Goal: Task Accomplishment & Management: Use online tool/utility

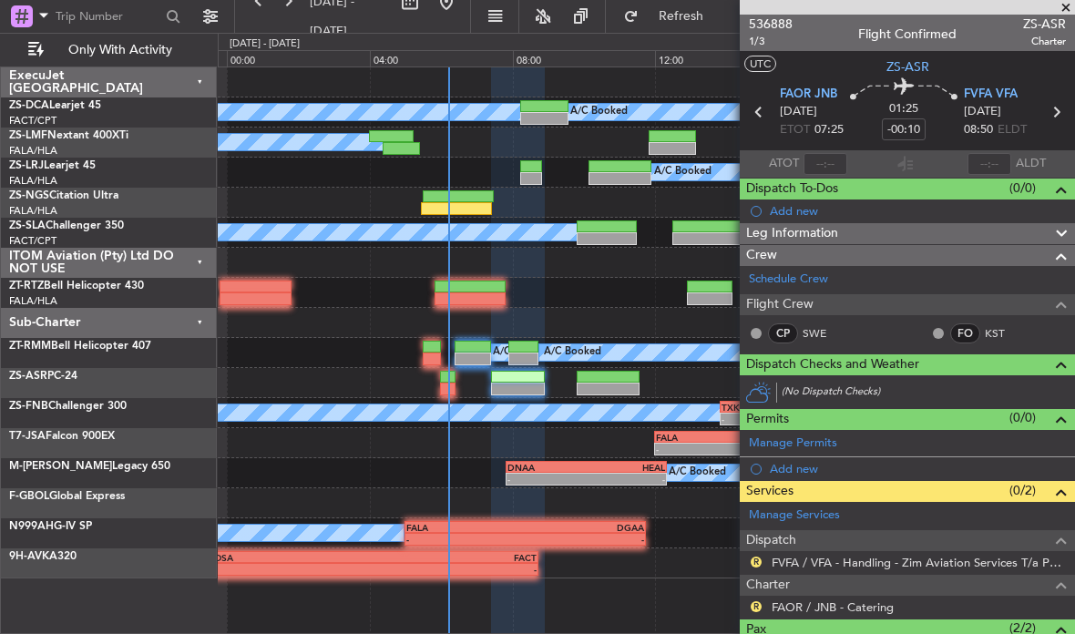
click at [826, 149] on section "FAOR JNB 20/09/2025 ETOT 07:25 01:25 -00:10 FVFA VFA 20/09/2025 08:50 ELDT" at bounding box center [907, 114] width 335 height 72
click at [837, 153] on input "text" at bounding box center [826, 164] width 44 height 22
type input "06:06"
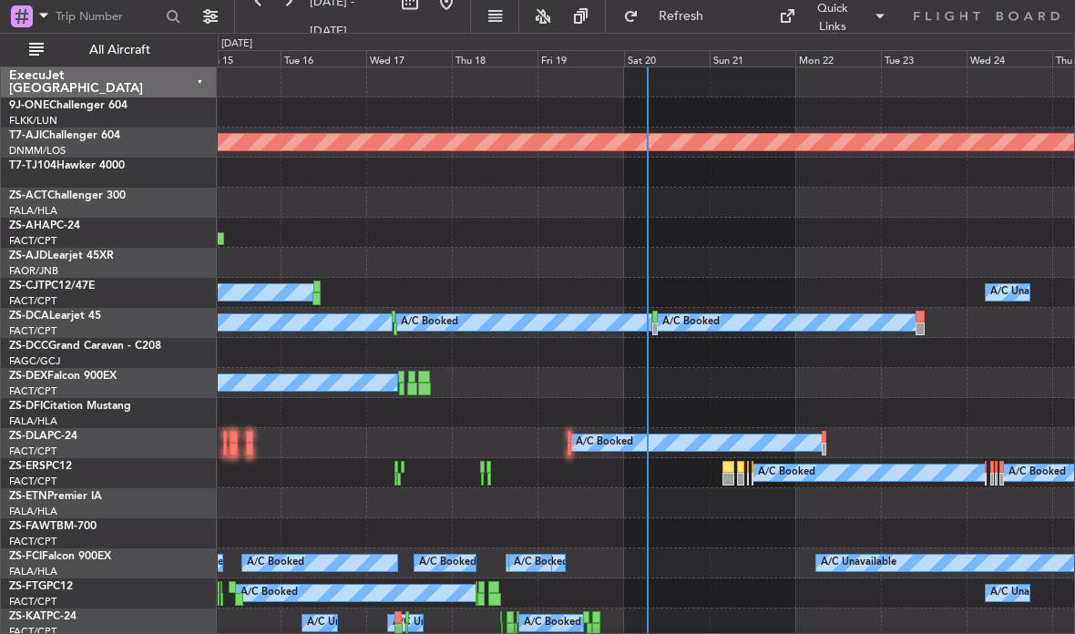
click at [685, 59] on div "Sat 20" at bounding box center [667, 58] width 86 height 16
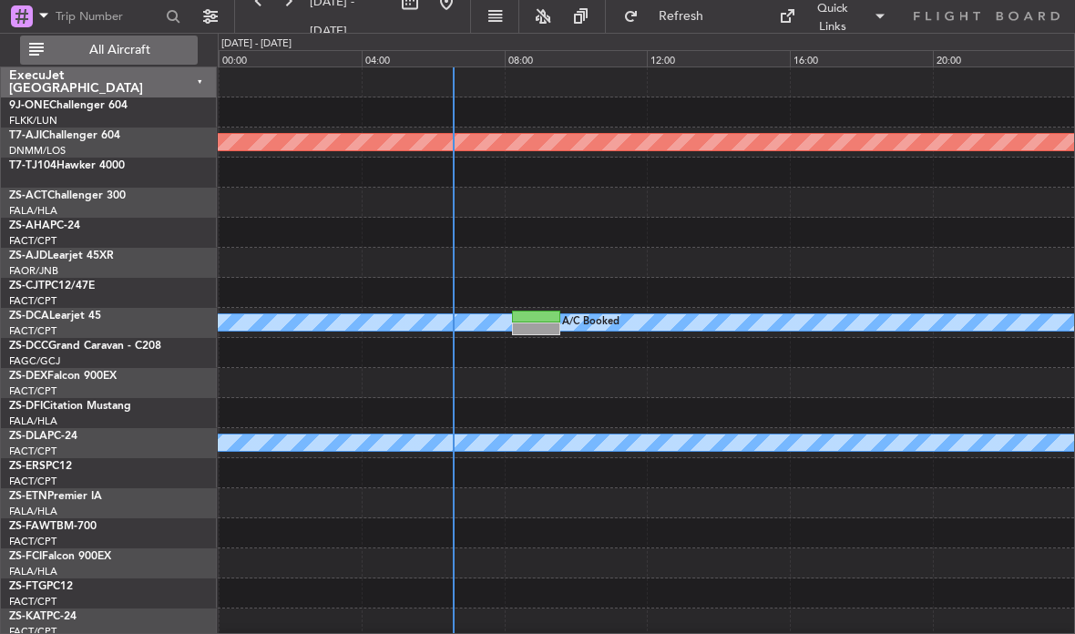
click at [155, 60] on button "All Aircraft" at bounding box center [109, 50] width 178 height 29
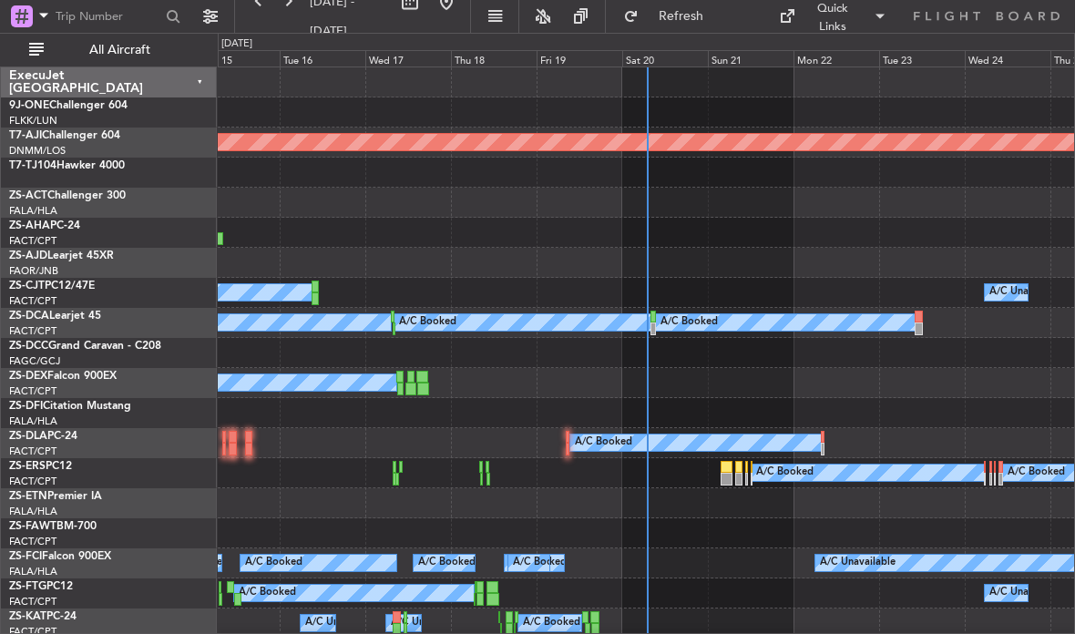
click at [673, 47] on div "0 0 Mon 15 Tue 16 Wed 17 Thu 18 Fri 19 Sat 20 Sun 21 Sep 2025 Mon 22 Tue 23 Wed…" at bounding box center [647, 50] width 856 height 33
click at [675, 61] on div "Sat 20" at bounding box center [665, 58] width 86 height 16
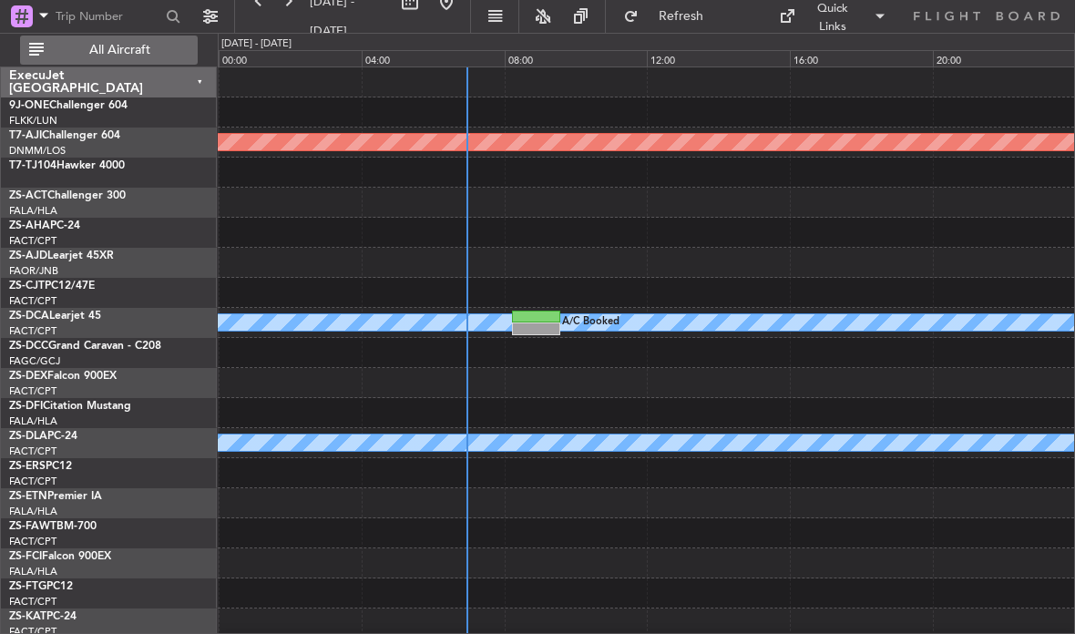
click at [172, 46] on span "All Aircraft" at bounding box center [119, 50] width 145 height 13
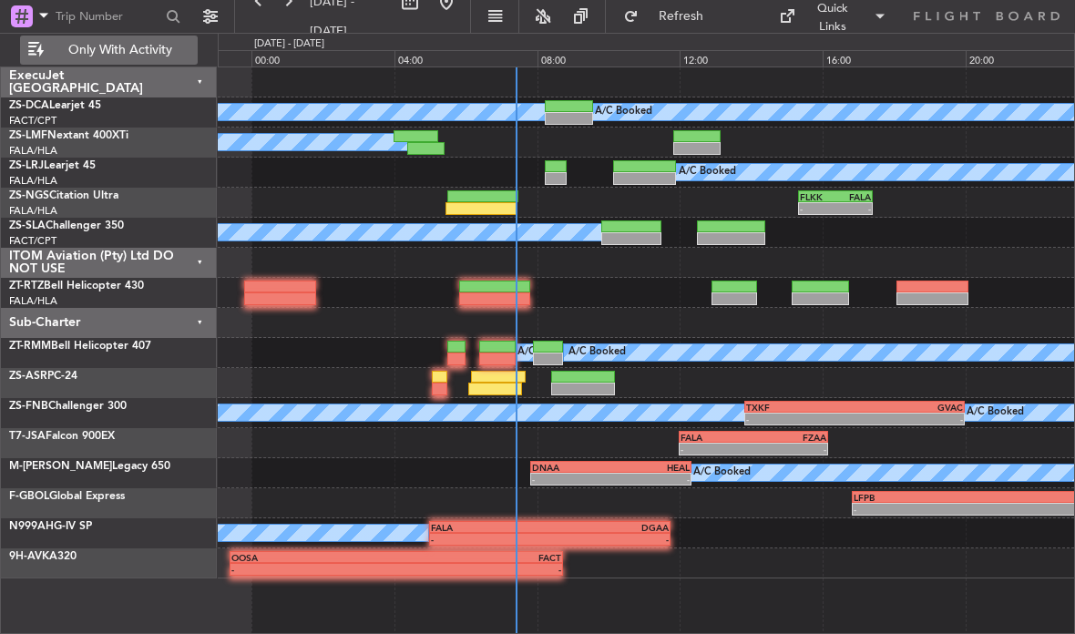
click at [498, 206] on div at bounding box center [482, 208] width 72 height 13
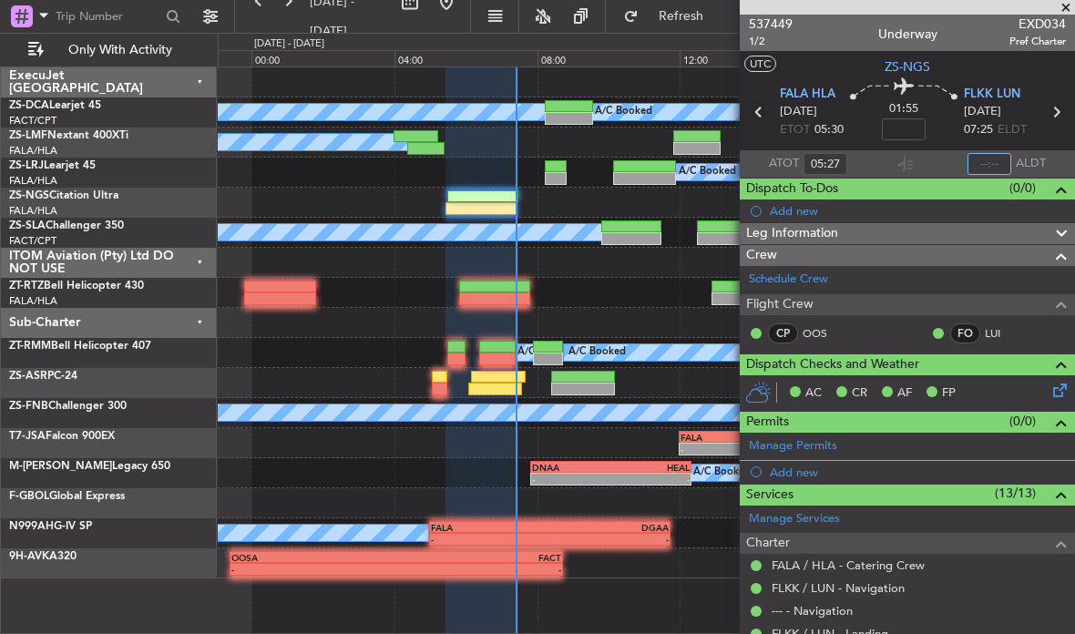
click at [1000, 153] on input "text" at bounding box center [990, 164] width 44 height 22
type input "07:19"
click at [497, 385] on div at bounding box center [495, 389] width 54 height 13
type input "-00:10"
type input "06:06"
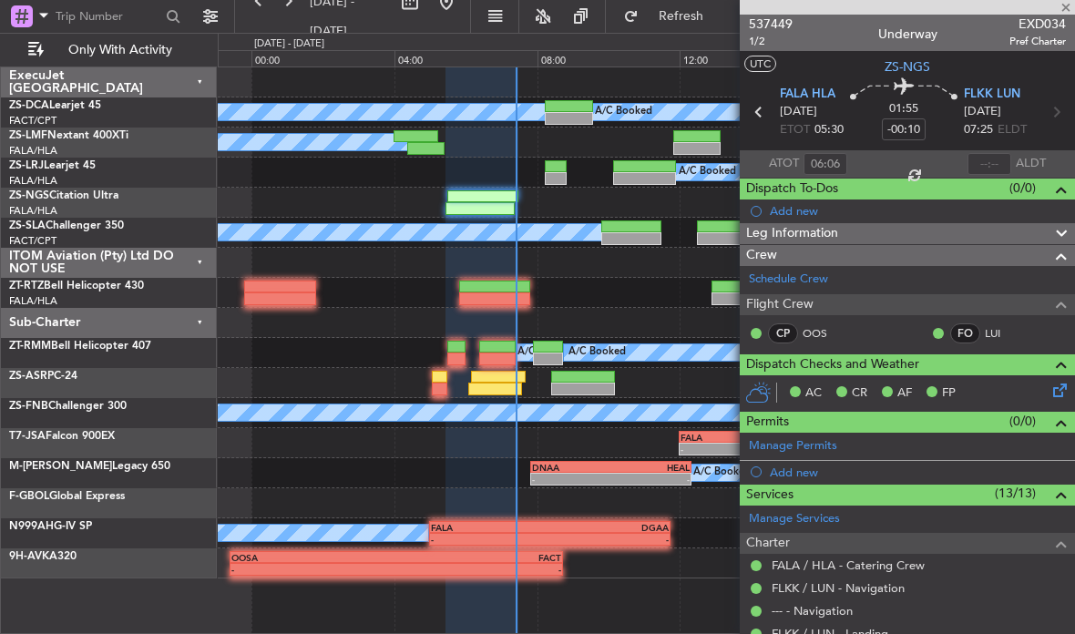
type input "2"
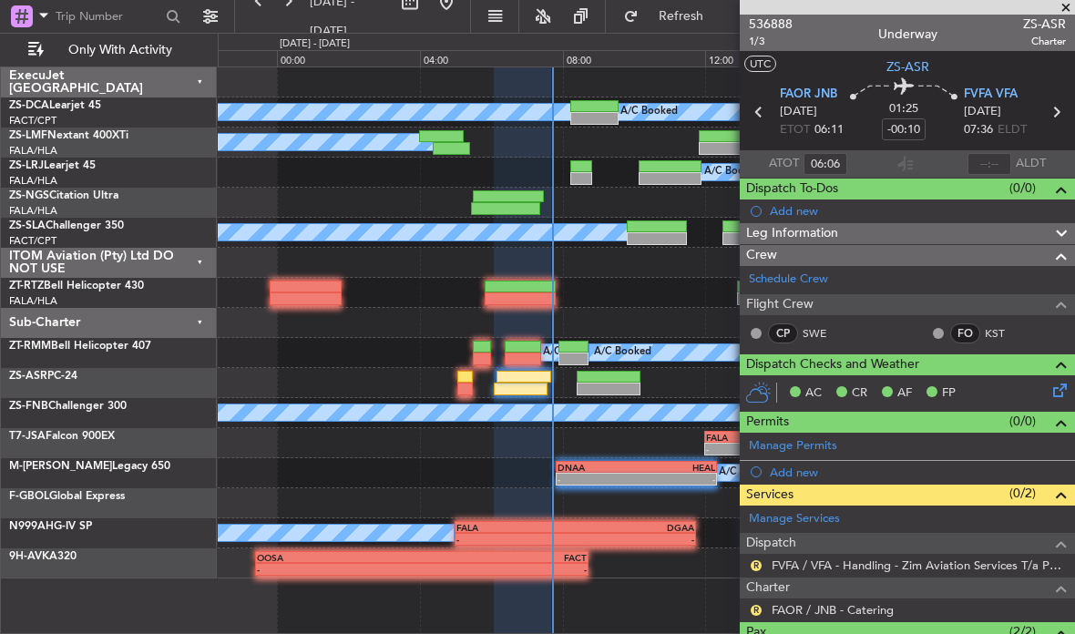
click at [526, 374] on div at bounding box center [524, 377] width 54 height 13
click at [989, 157] on input "text" at bounding box center [990, 164] width 44 height 22
type input "07:39"
click at [1068, 1] on span at bounding box center [1066, 8] width 18 height 16
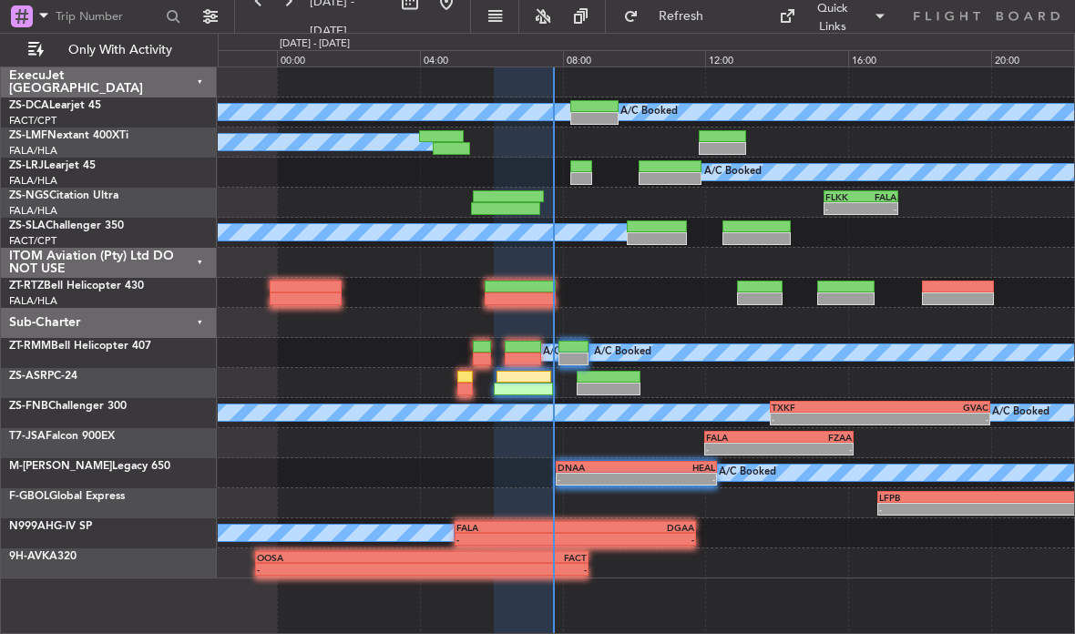
type input "0"
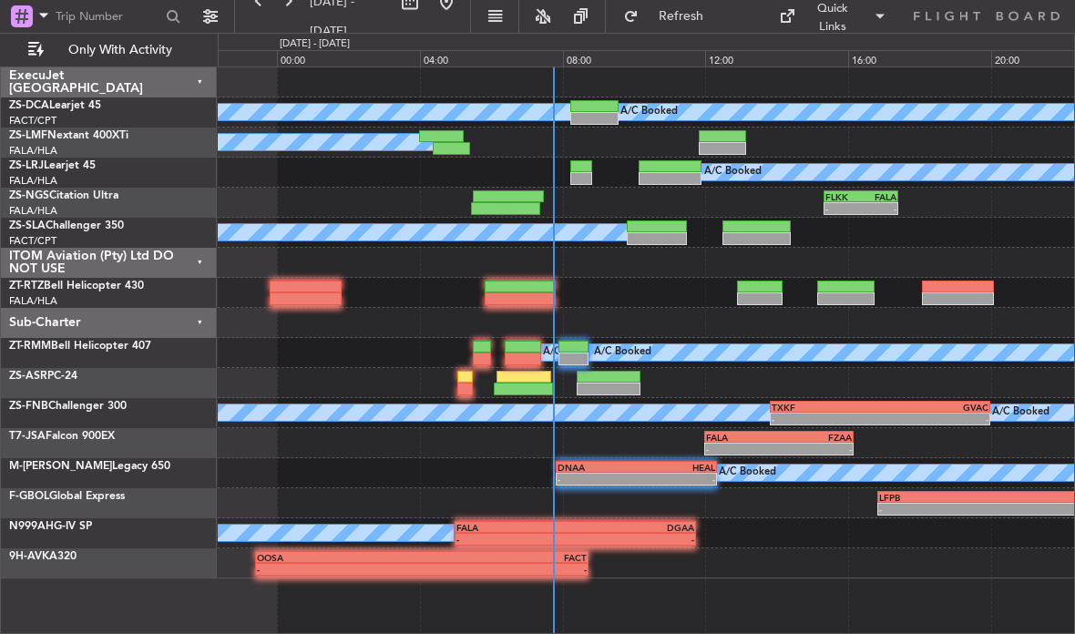
click at [1069, 7] on div "Quick Links" at bounding box center [905, 16] width 342 height 33
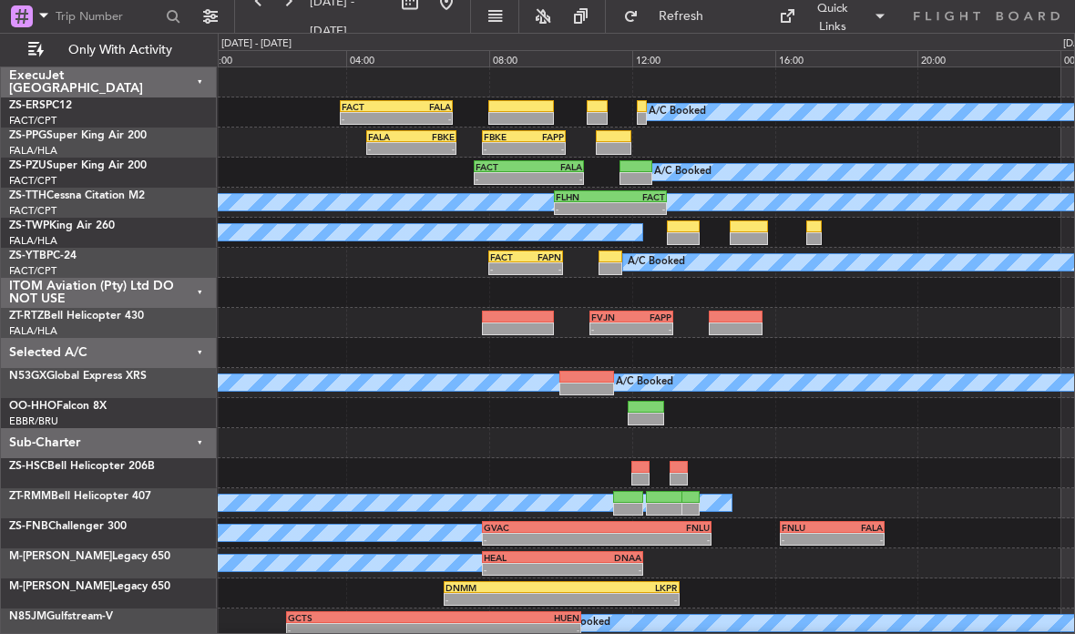
click at [529, 264] on div "-" at bounding box center [544, 268] width 36 height 11
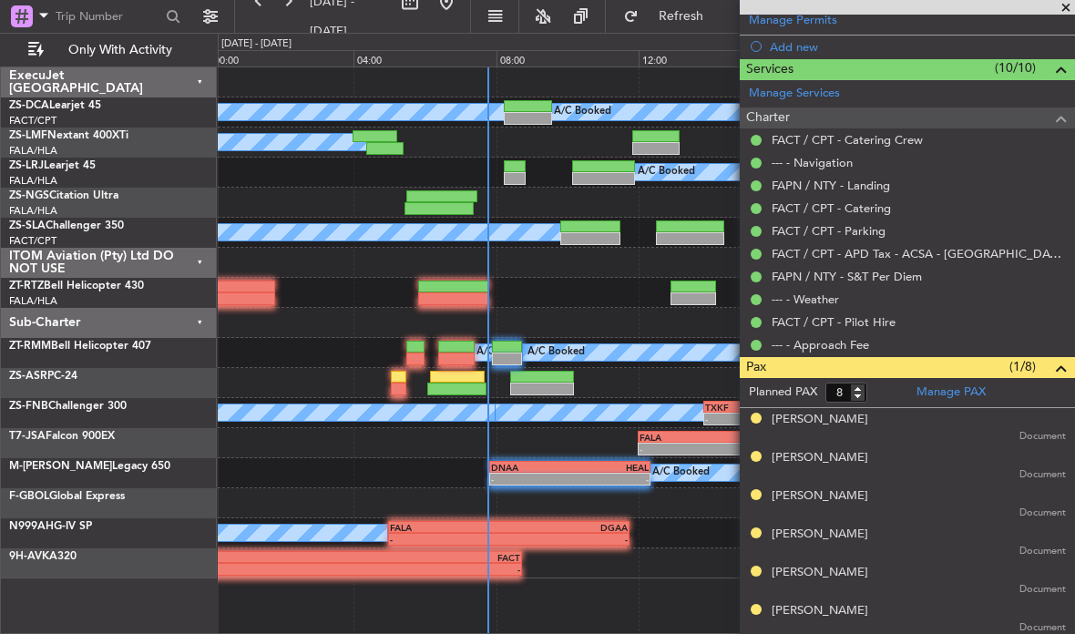
click at [605, 177] on div at bounding box center [603, 178] width 63 height 13
type input "-00:10"
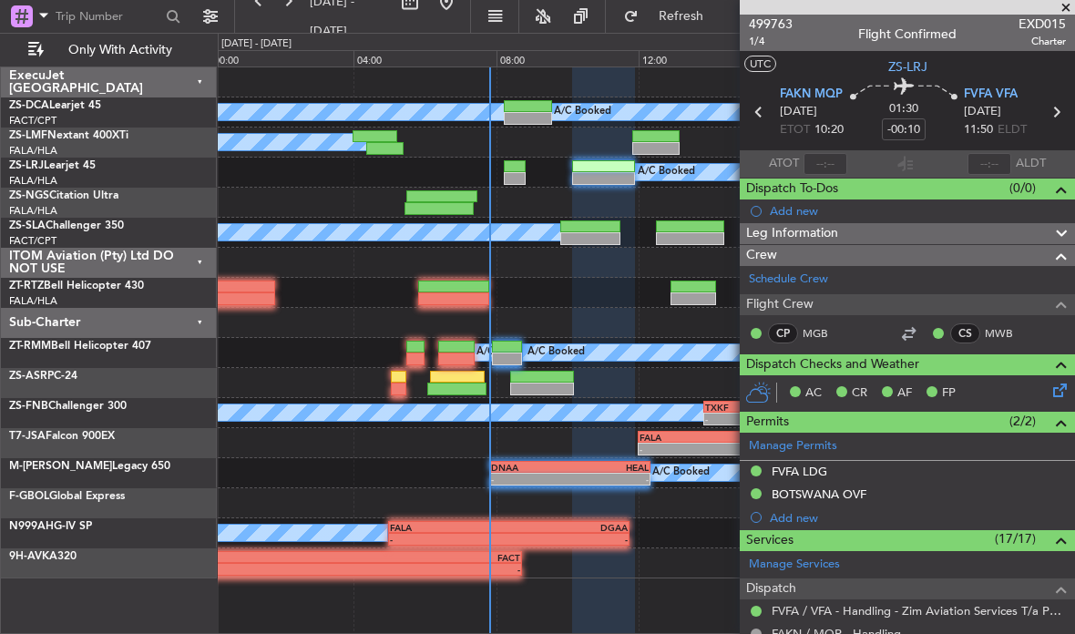
click at [1067, 1] on span at bounding box center [1066, 8] width 18 height 16
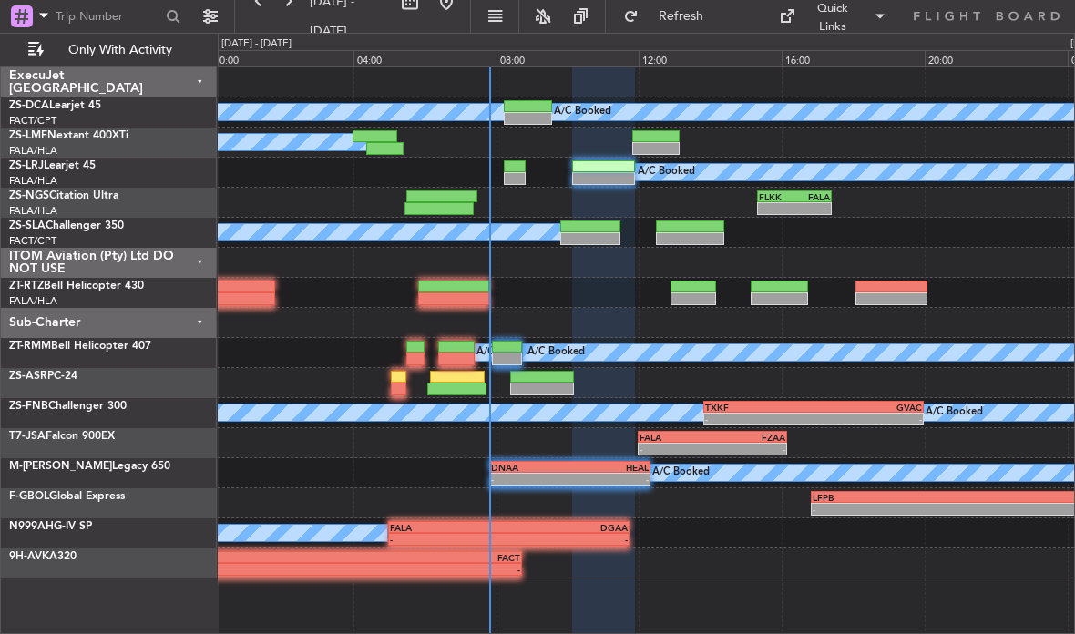
type input "0"
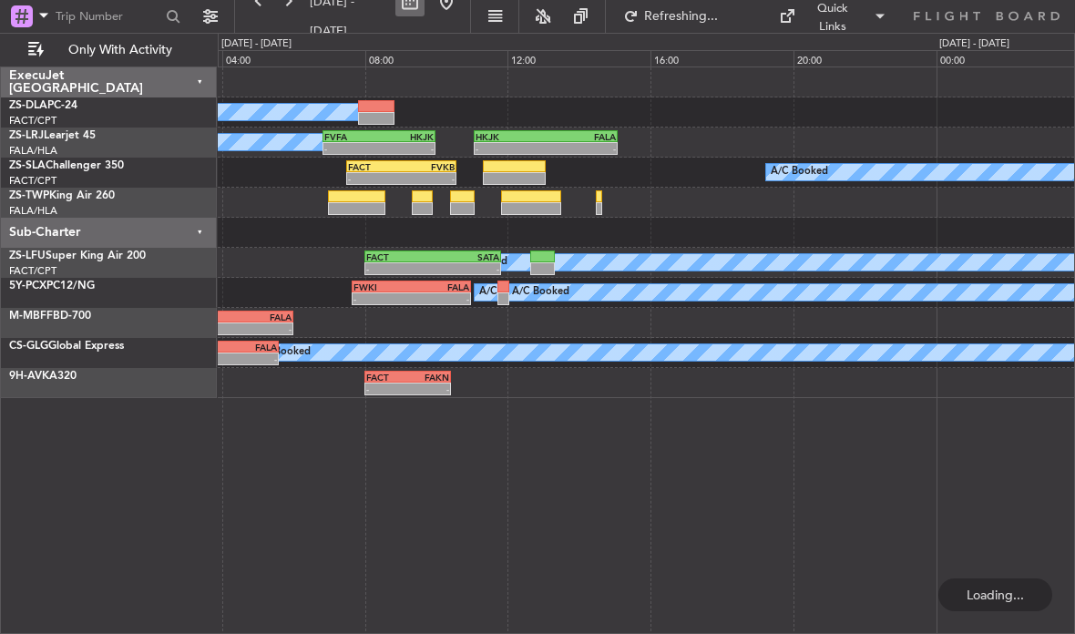
click at [425, 10] on button at bounding box center [410, 1] width 29 height 29
select select "9"
select select "2025"
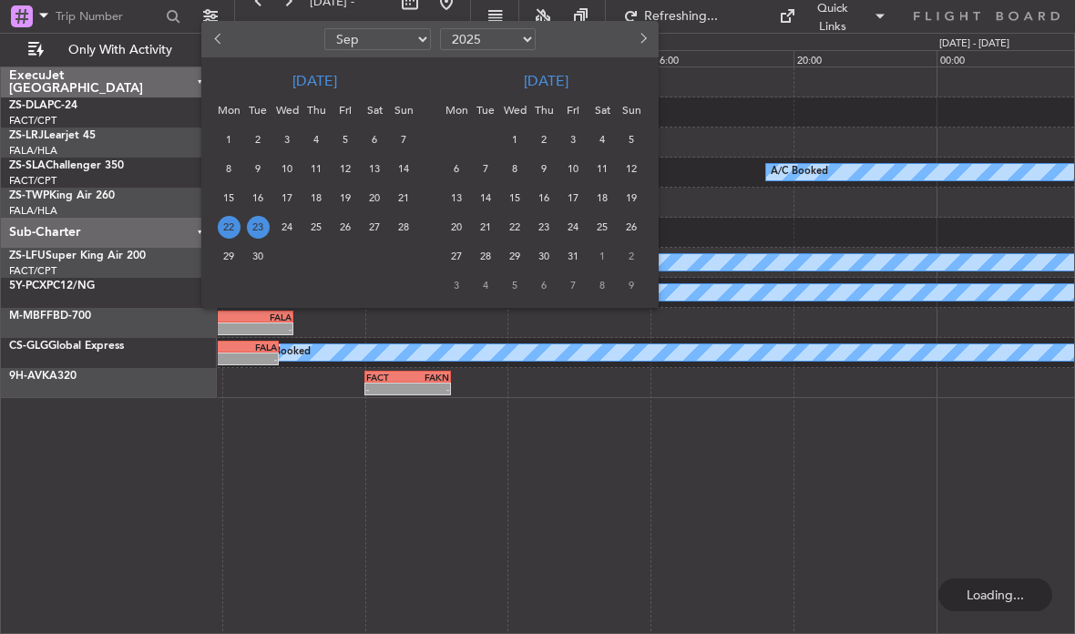
click at [571, 137] on span "3" at bounding box center [573, 139] width 23 height 23
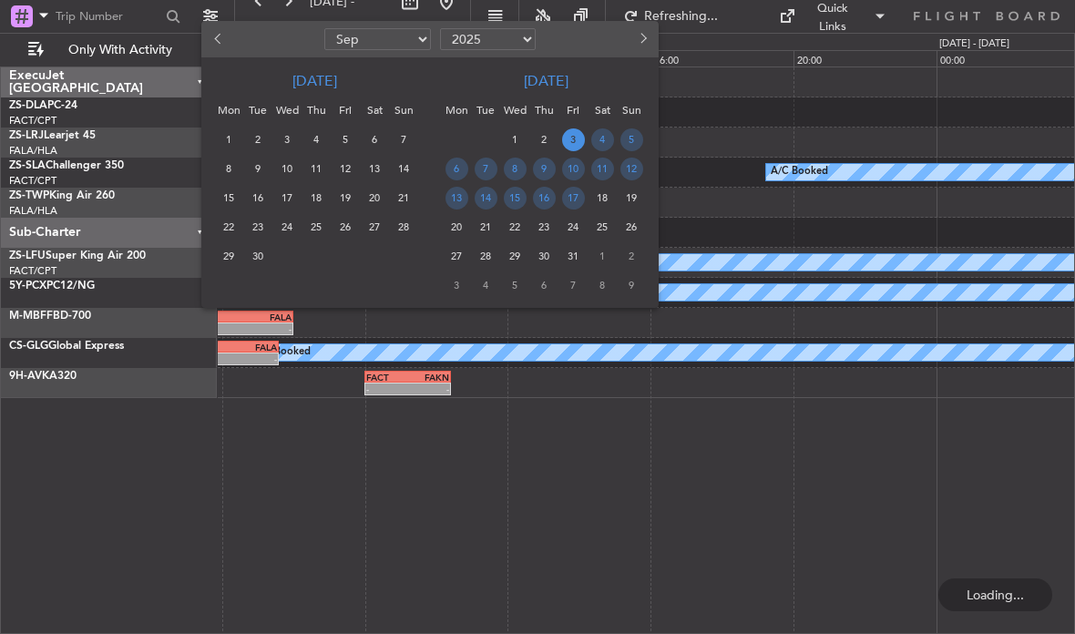
click at [570, 142] on span "3" at bounding box center [573, 139] width 23 height 23
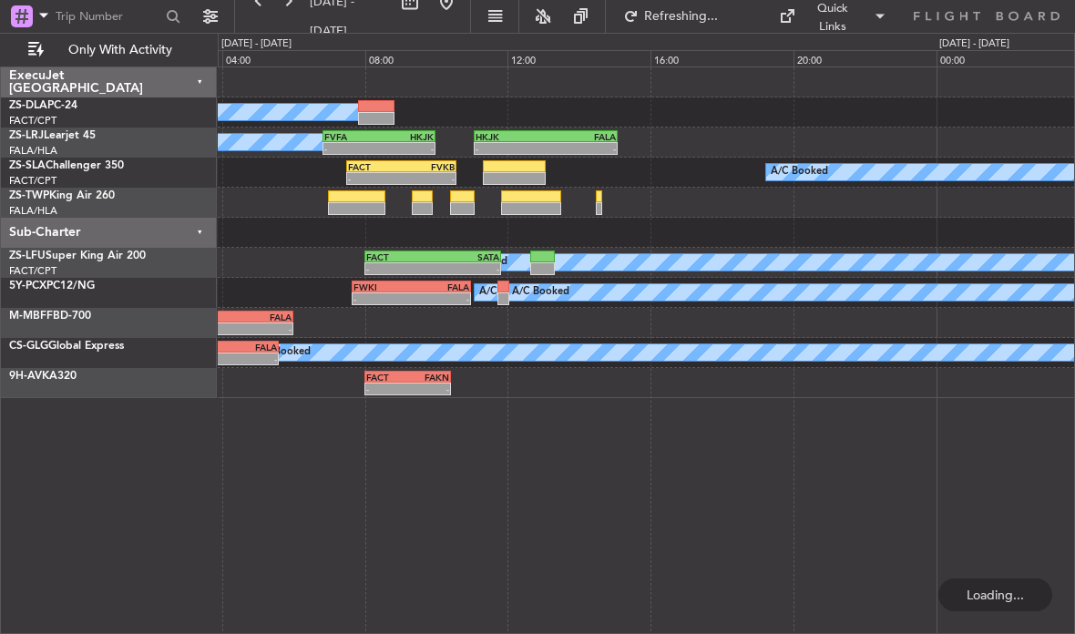
select select "10"
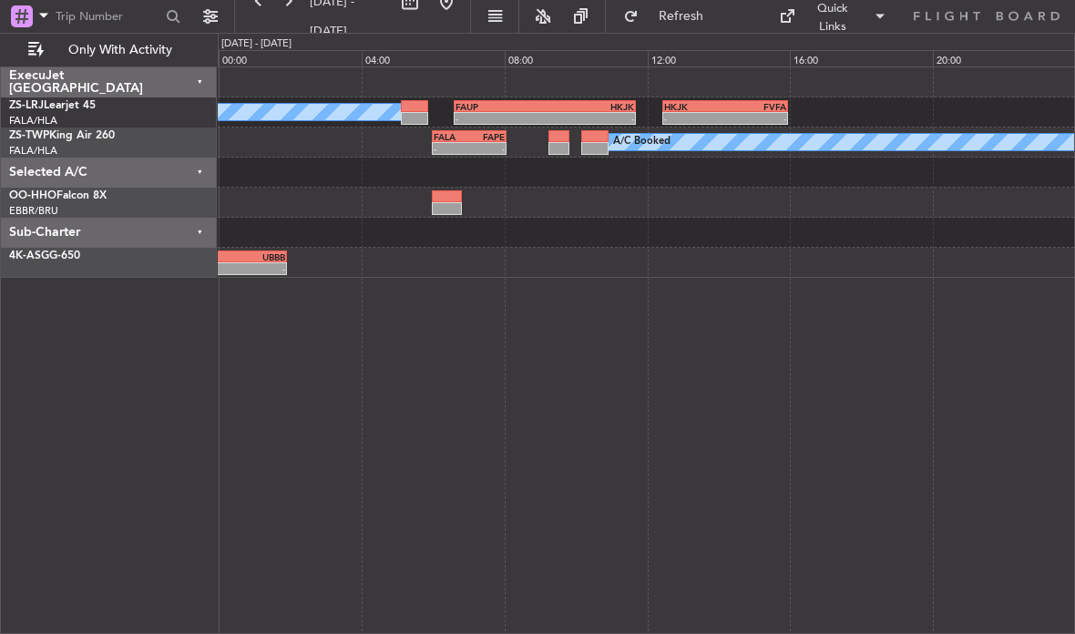
click at [482, 147] on div "-" at bounding box center [487, 148] width 36 height 11
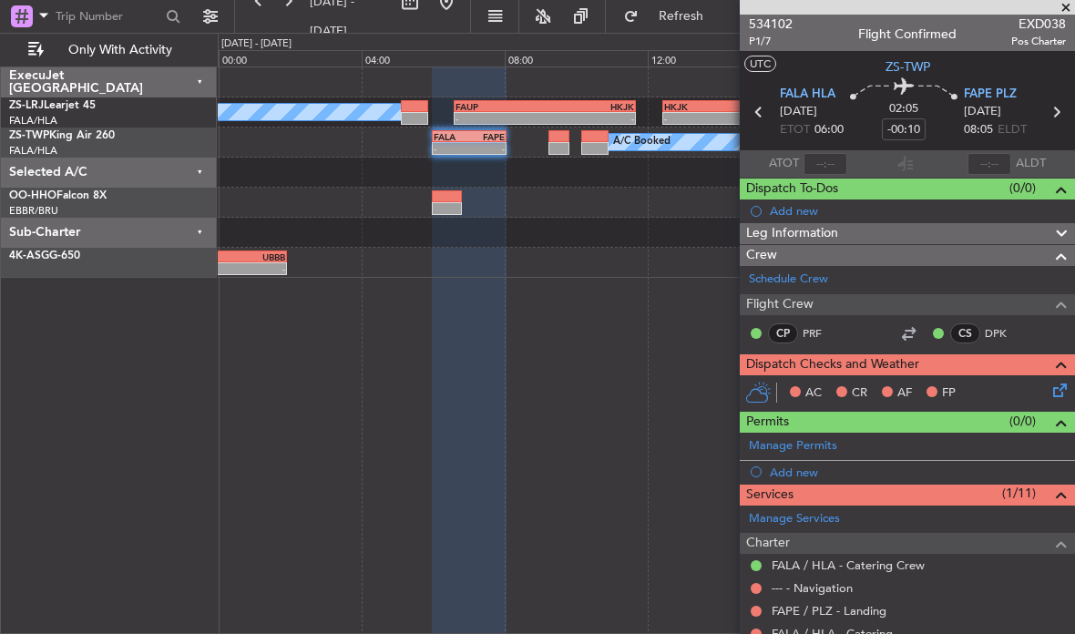
click at [1066, 0] on span at bounding box center [1066, 8] width 18 height 16
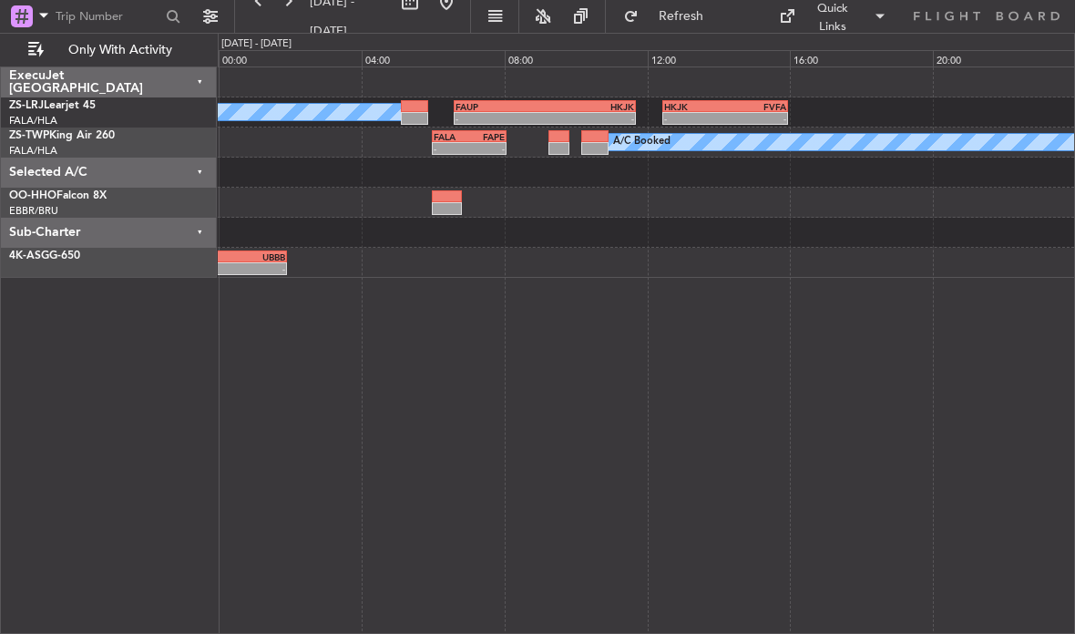
click at [601, 144] on div at bounding box center [594, 148] width 27 height 13
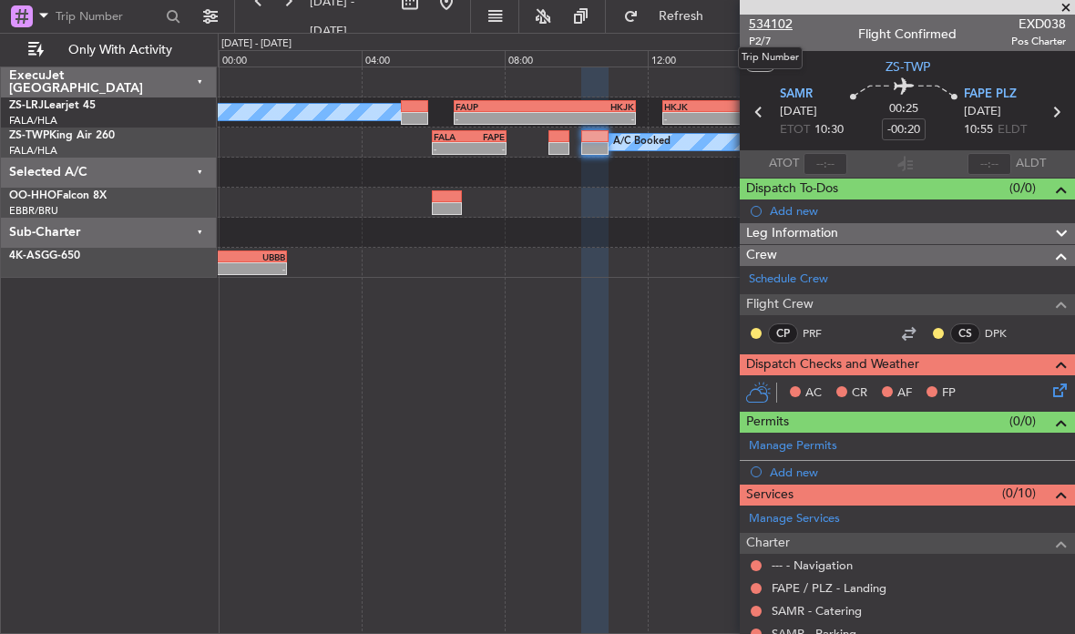
click at [785, 21] on span "534102" at bounding box center [771, 24] width 44 height 19
click at [477, 153] on div "-" at bounding box center [487, 148] width 36 height 11
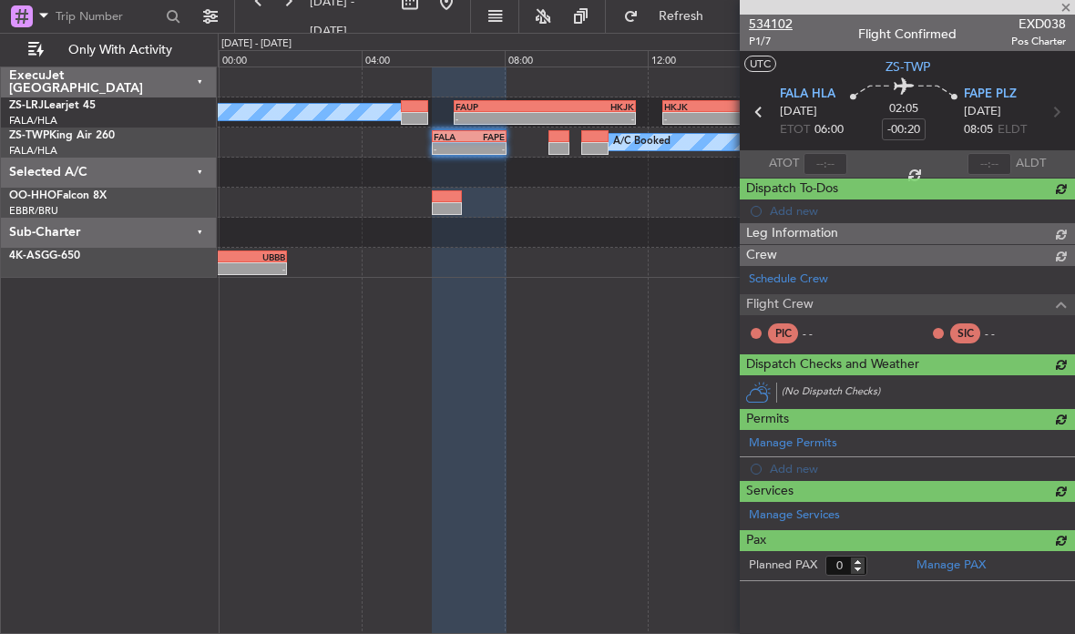
type input "-00:10"
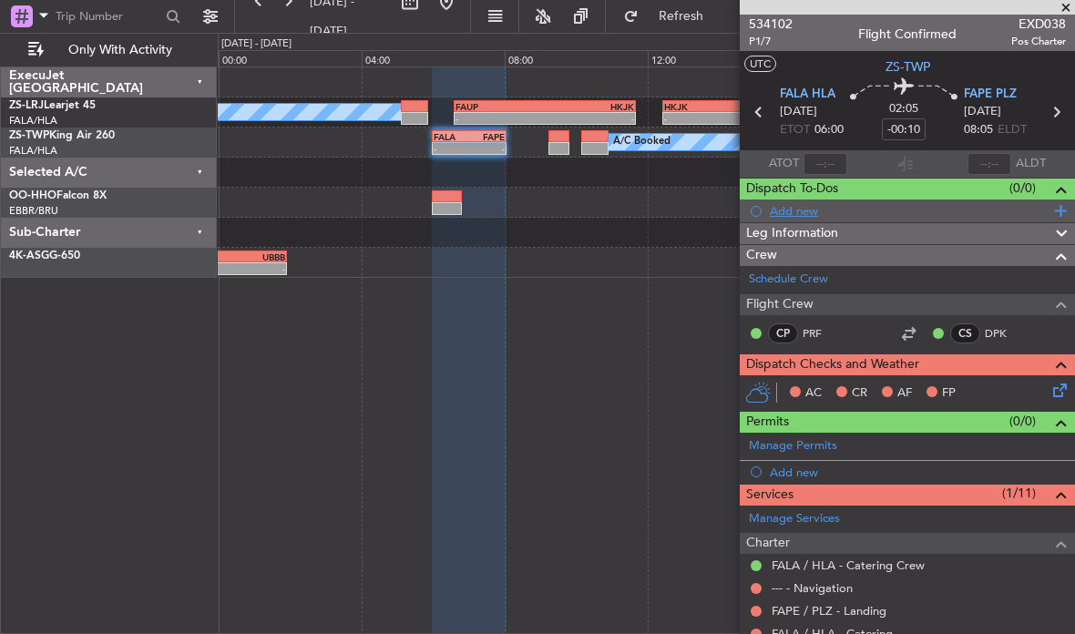
click at [800, 208] on div "Add new" at bounding box center [910, 210] width 280 height 15
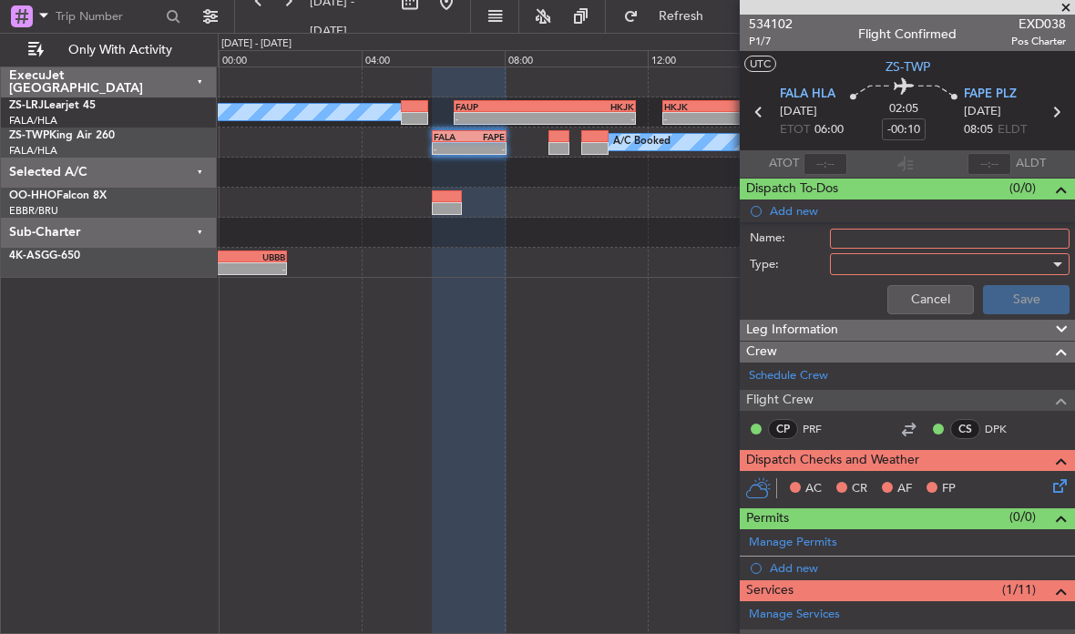
click at [918, 236] on input "Name:" at bounding box center [950, 239] width 240 height 20
type input "AIRLINE TICKETS"
click at [974, 260] on div at bounding box center [943, 264] width 212 height 27
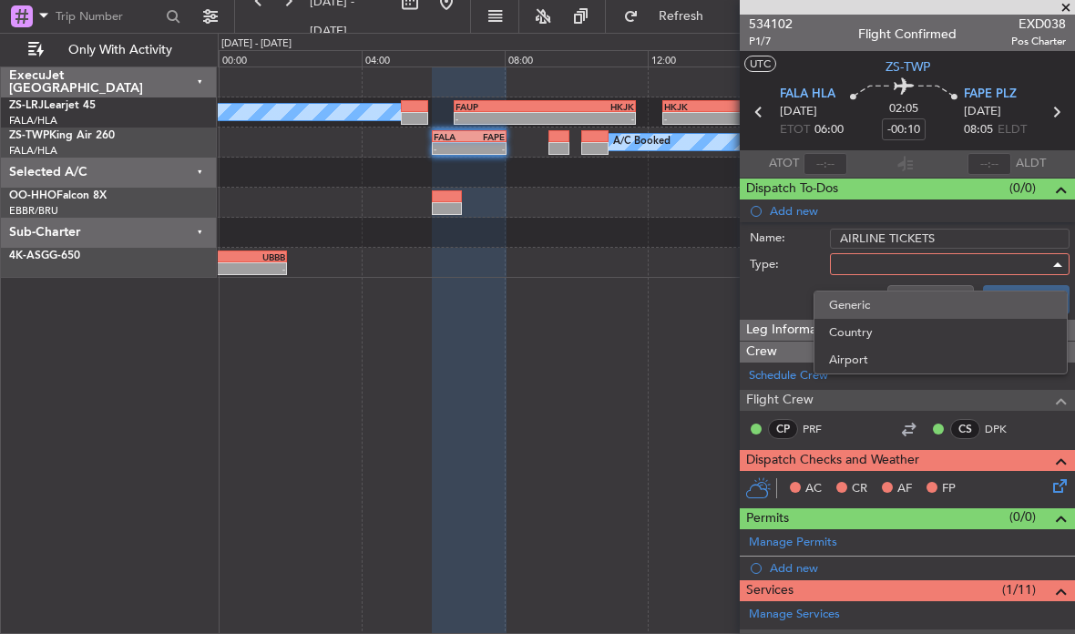
click at [883, 302] on span "Generic" at bounding box center [940, 305] width 223 height 27
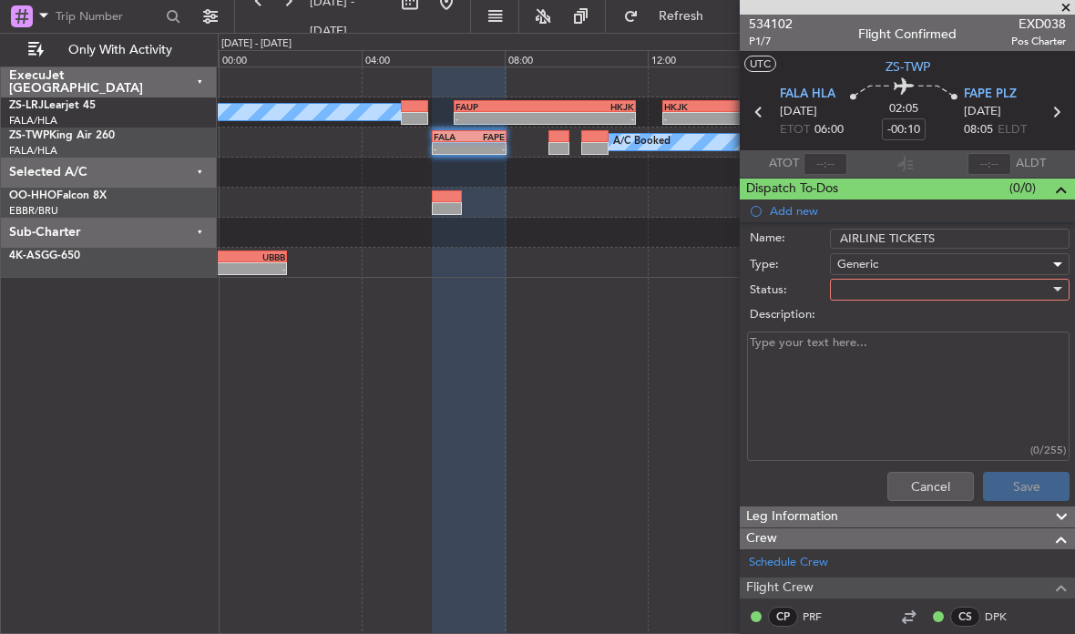
click at [956, 285] on div at bounding box center [943, 289] width 212 height 27
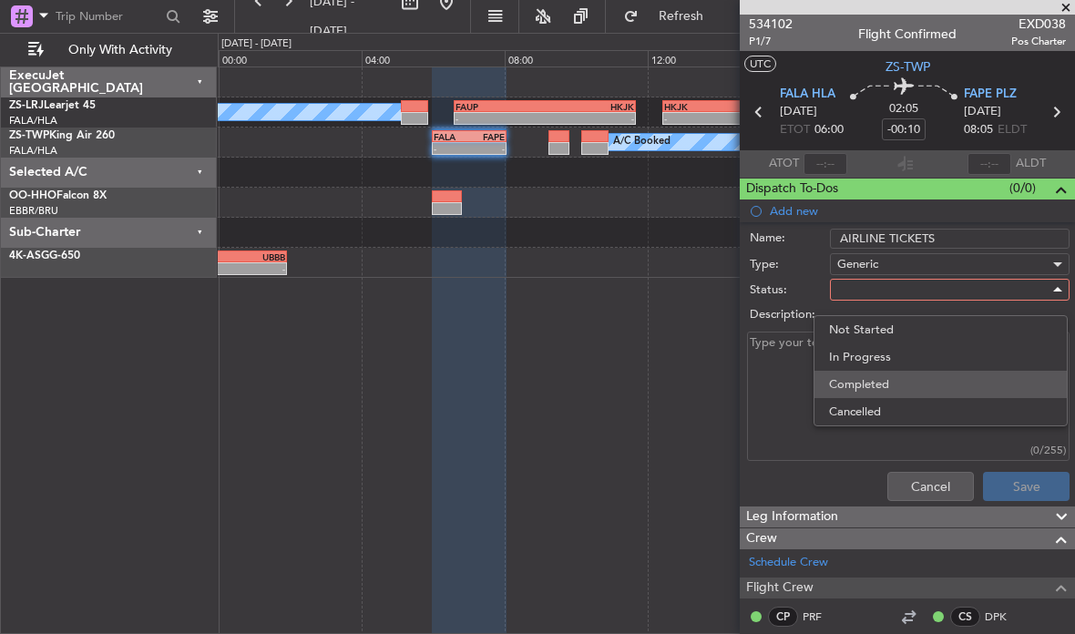
click at [879, 382] on span "Completed" at bounding box center [940, 384] width 223 height 27
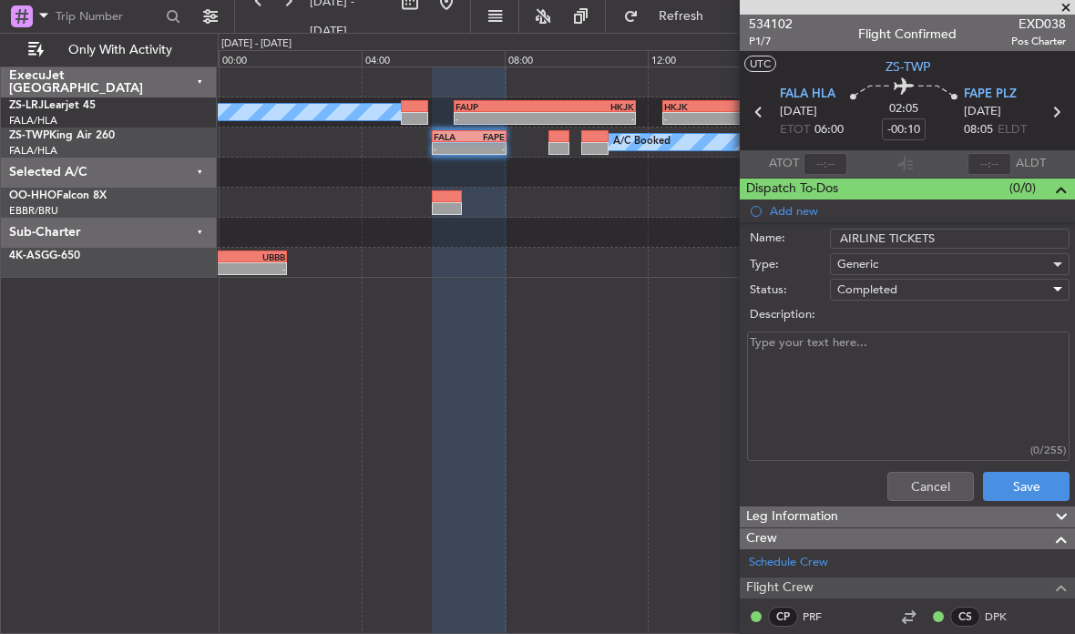
click at [953, 354] on textarea "Description:" at bounding box center [908, 397] width 323 height 130
type textarea "AIRLINE TICKETS BOOKED FOR 3RD AND 6TH"
click at [1038, 485] on button "Save" at bounding box center [1026, 486] width 87 height 29
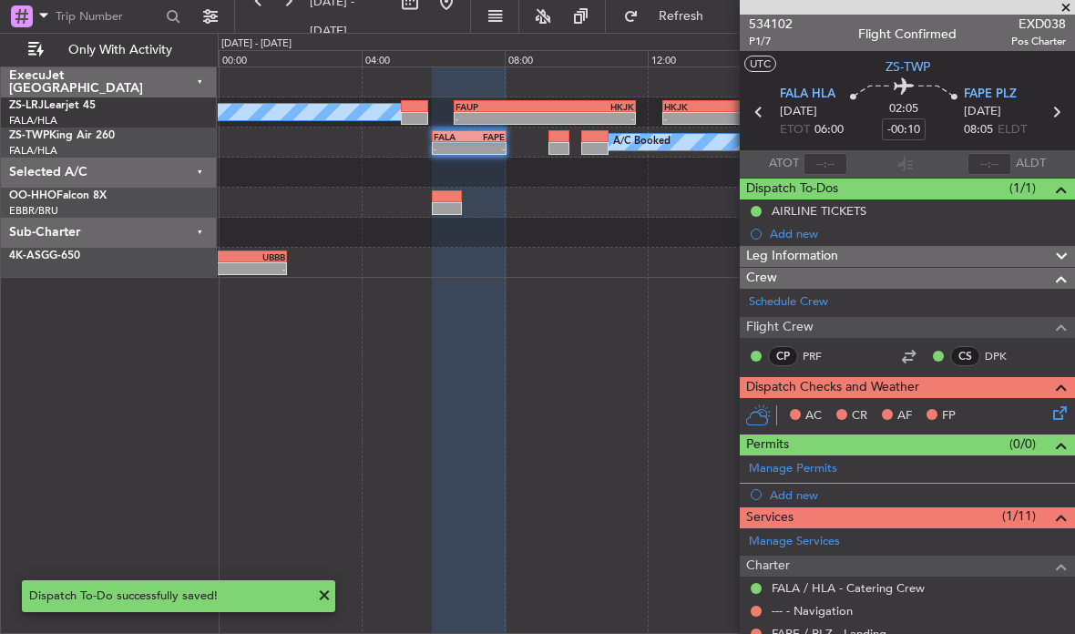
click at [1065, 4] on span at bounding box center [1066, 8] width 18 height 16
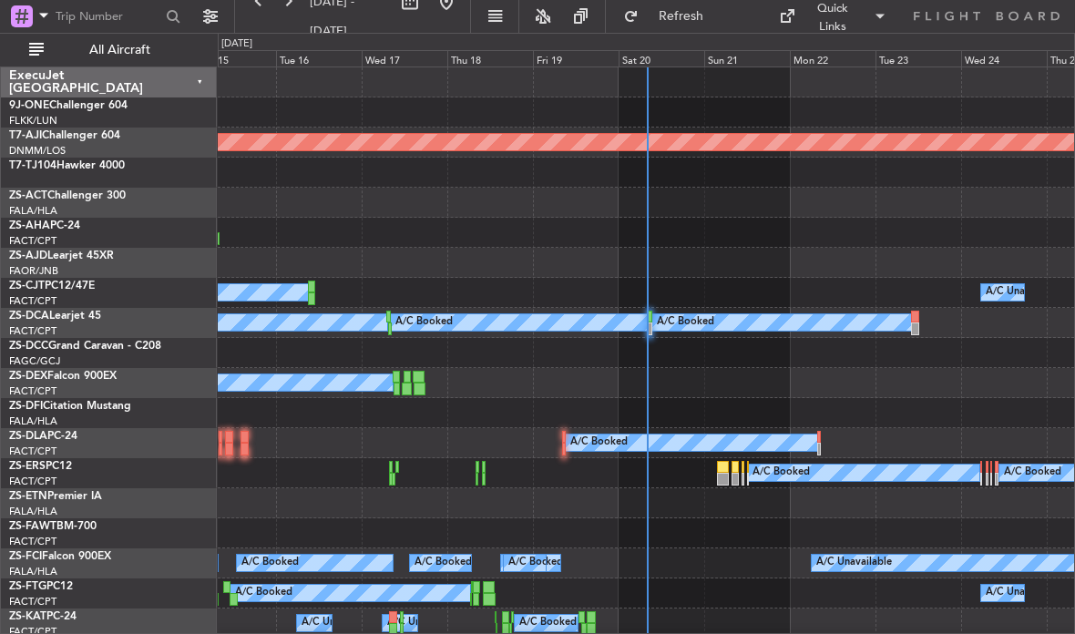
click at [665, 67] on div at bounding box center [646, 82] width 857 height 30
click at [666, 61] on div "Sat 20" at bounding box center [662, 58] width 86 height 16
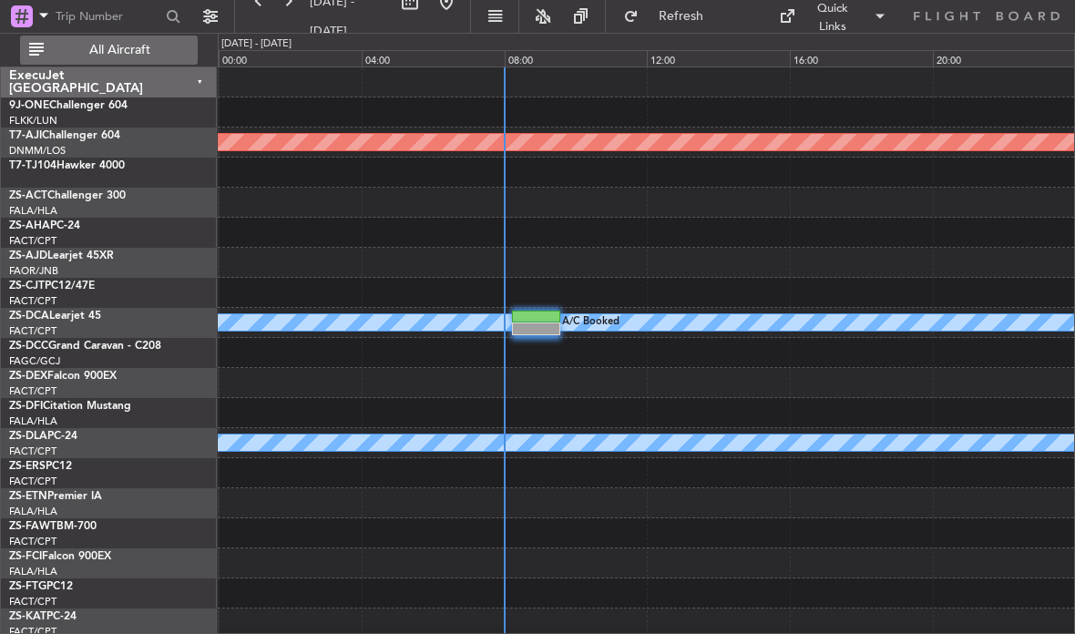
click at [100, 47] on span "All Aircraft" at bounding box center [119, 50] width 145 height 13
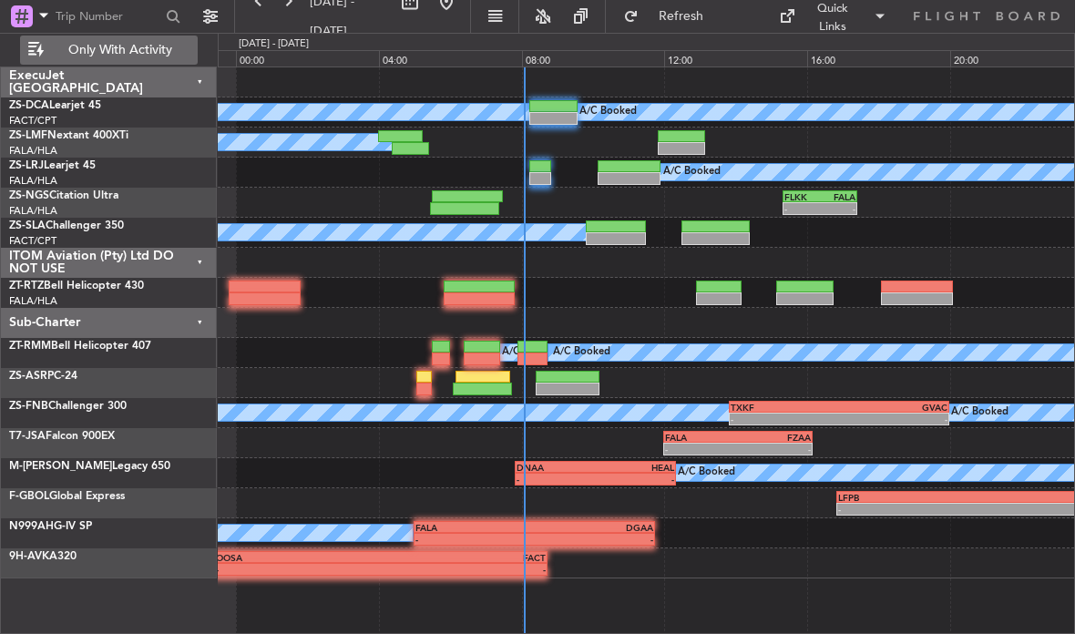
click at [575, 378] on div at bounding box center [567, 377] width 63 height 13
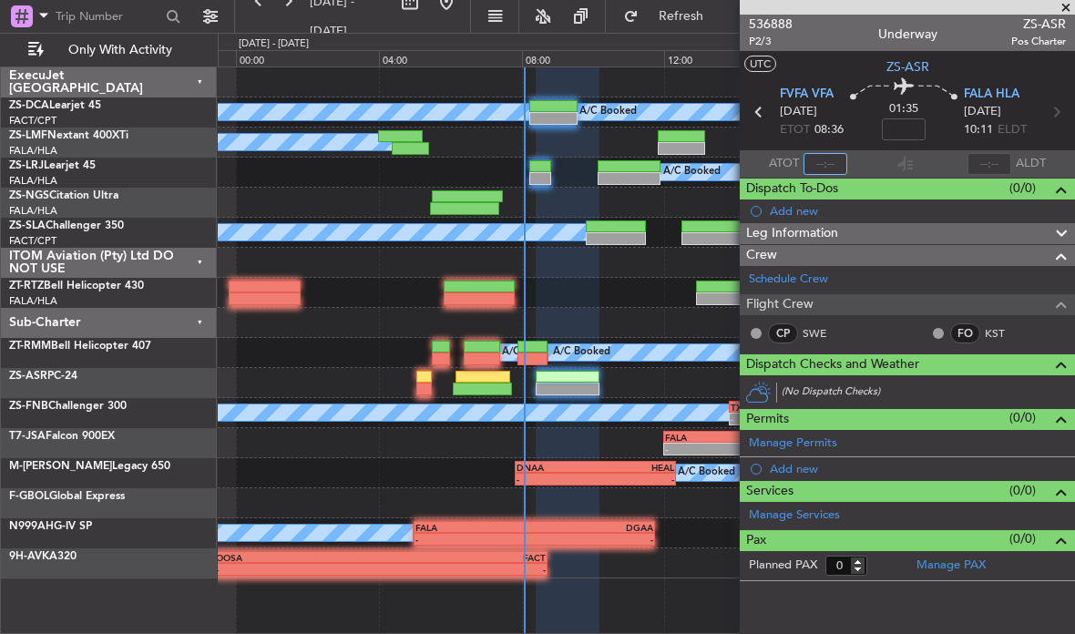
click at [827, 160] on input "text" at bounding box center [826, 164] width 44 height 22
type input "07:40"
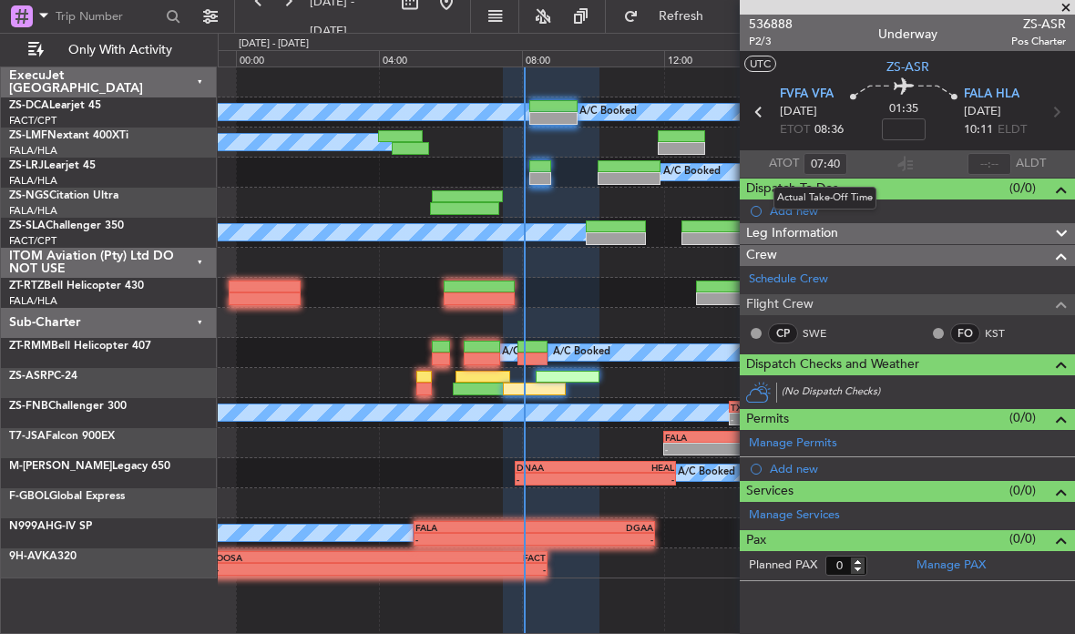
click at [1066, 1] on span at bounding box center [1066, 8] width 18 height 16
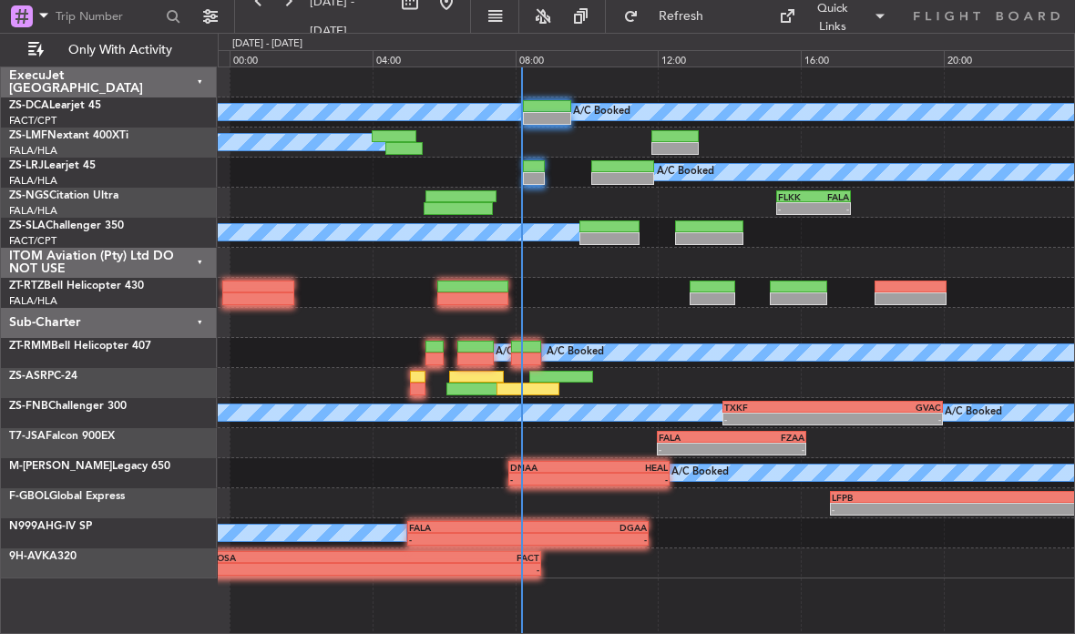
click at [557, 108] on div at bounding box center [547, 106] width 48 height 13
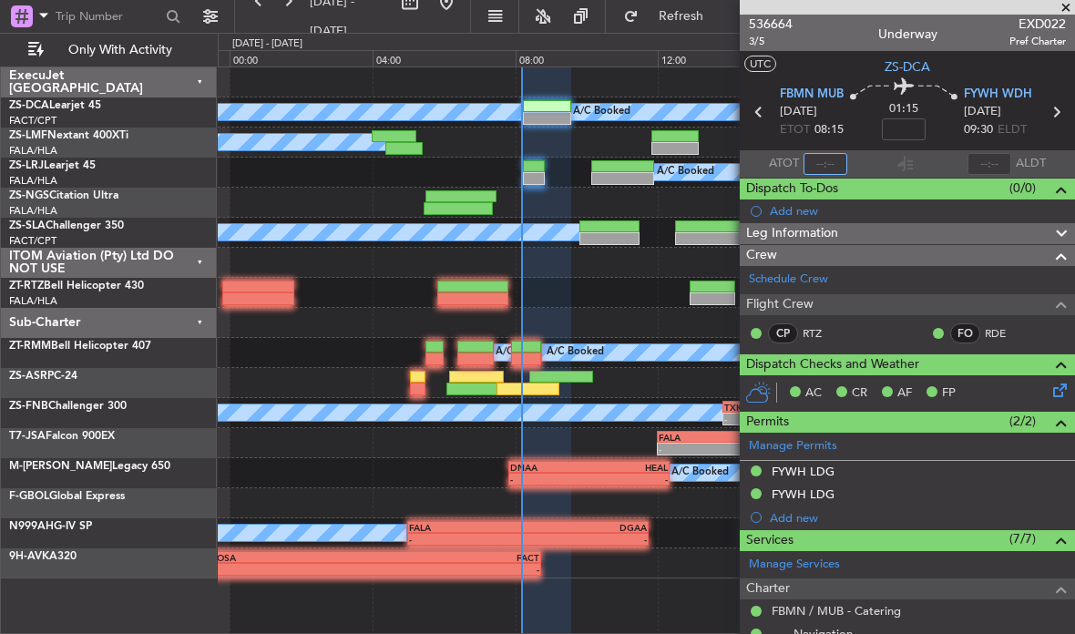
click at [827, 156] on input "text" at bounding box center [826, 164] width 44 height 22
type input "08:05"
click at [1057, 4] on span at bounding box center [1066, 8] width 18 height 16
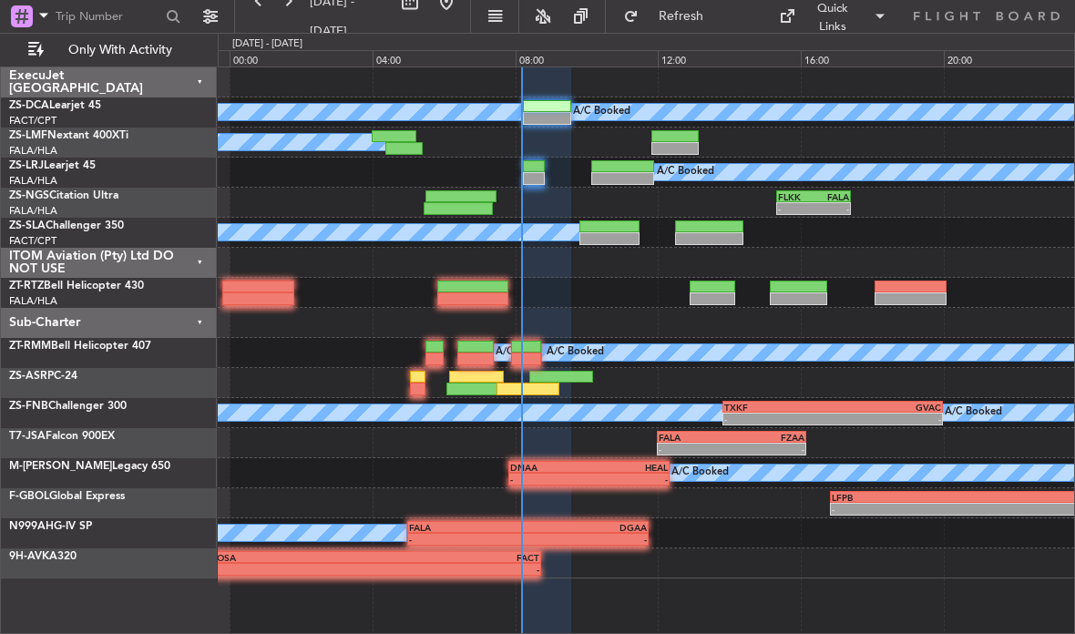
type input "0"
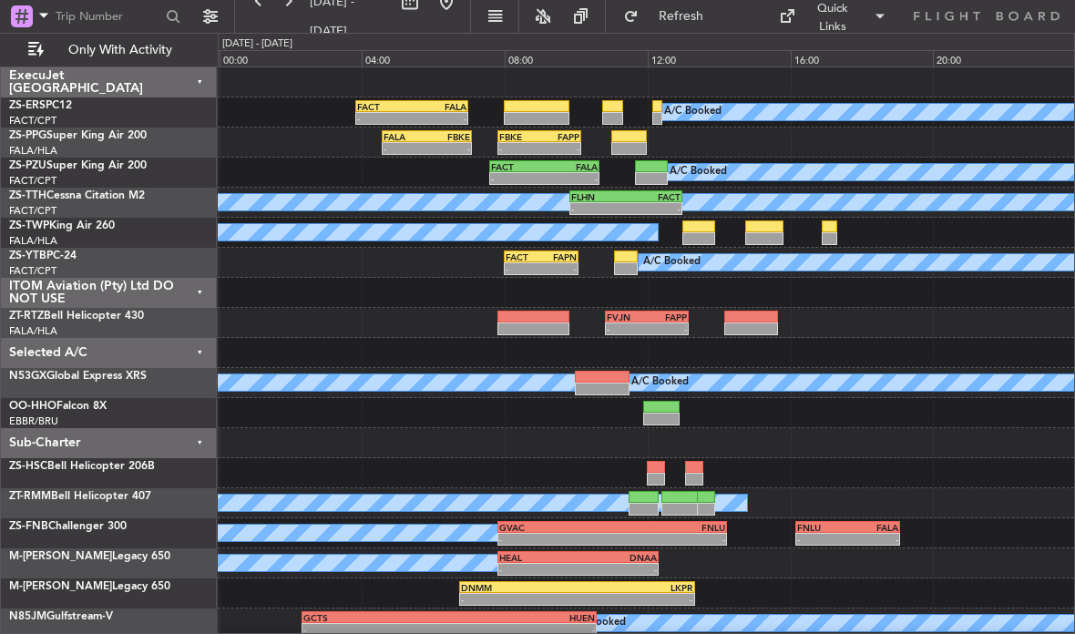
click at [701, 240] on div at bounding box center [699, 238] width 33 height 13
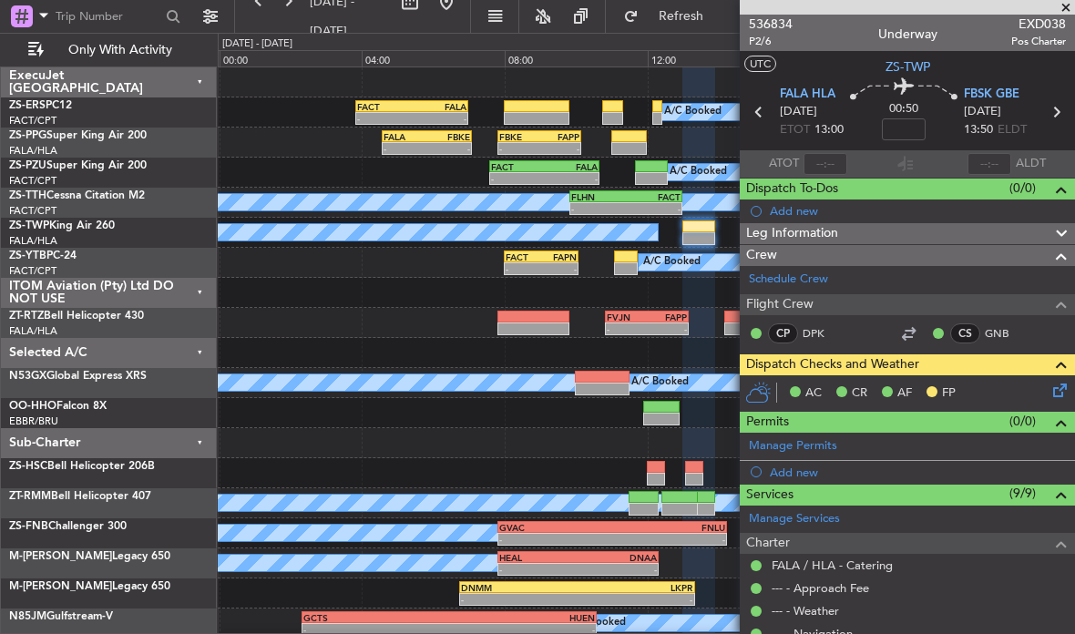
click at [1066, 5] on span at bounding box center [1066, 8] width 18 height 16
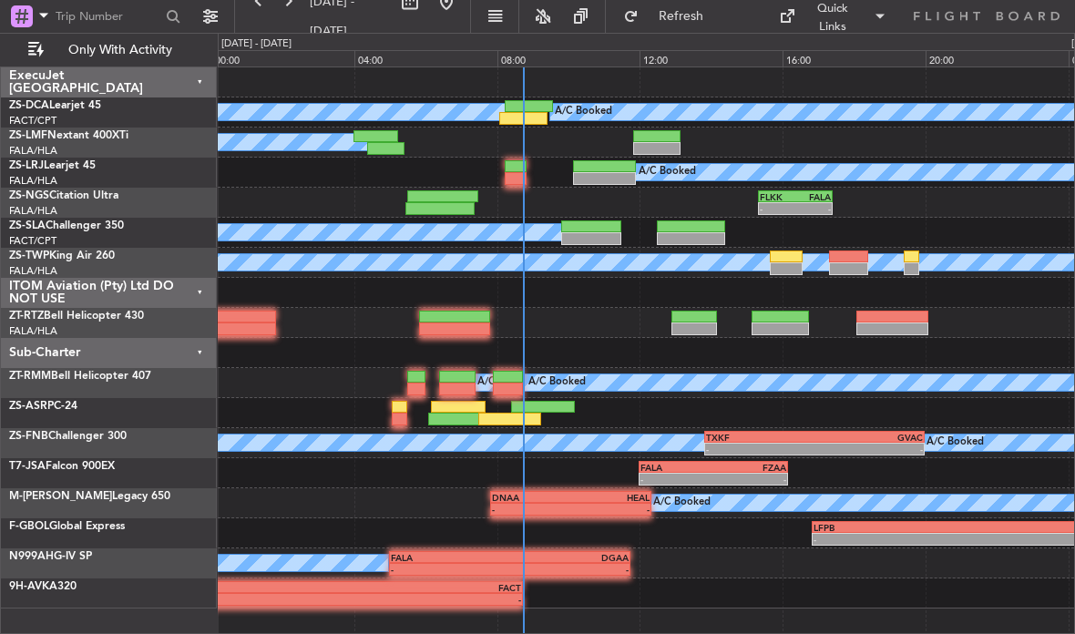
click at [1, 581] on div "9H-AVK A320" at bounding box center [108, 603] width 215 height 48
